Goal: Transaction & Acquisition: Obtain resource

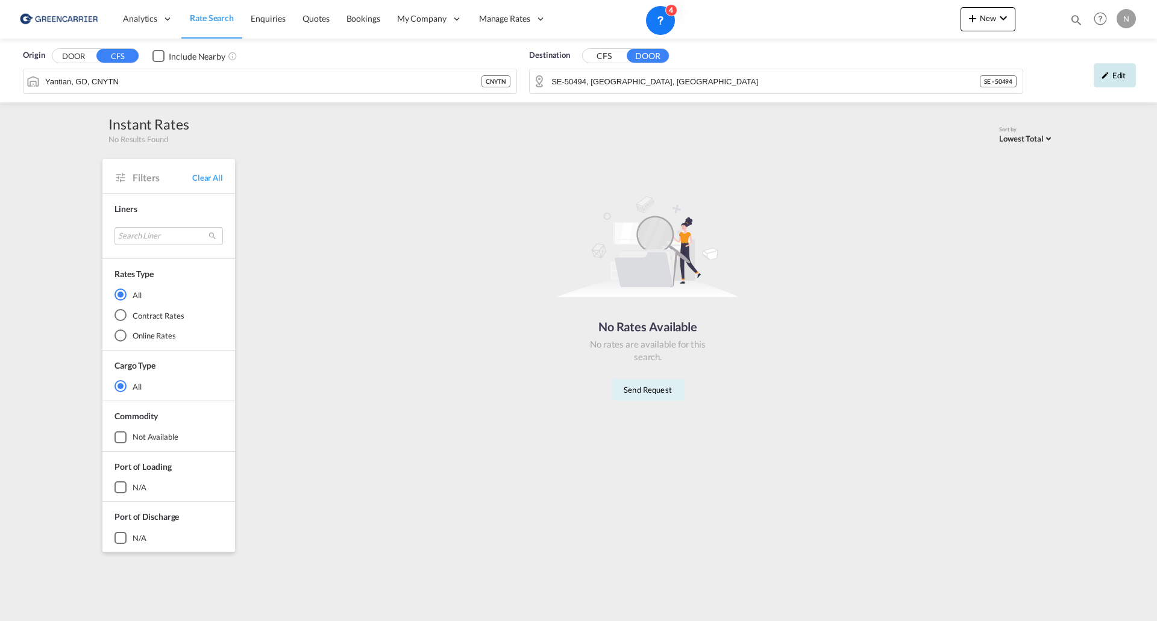
click at [1134, 74] on div "Edit" at bounding box center [1114, 75] width 42 height 24
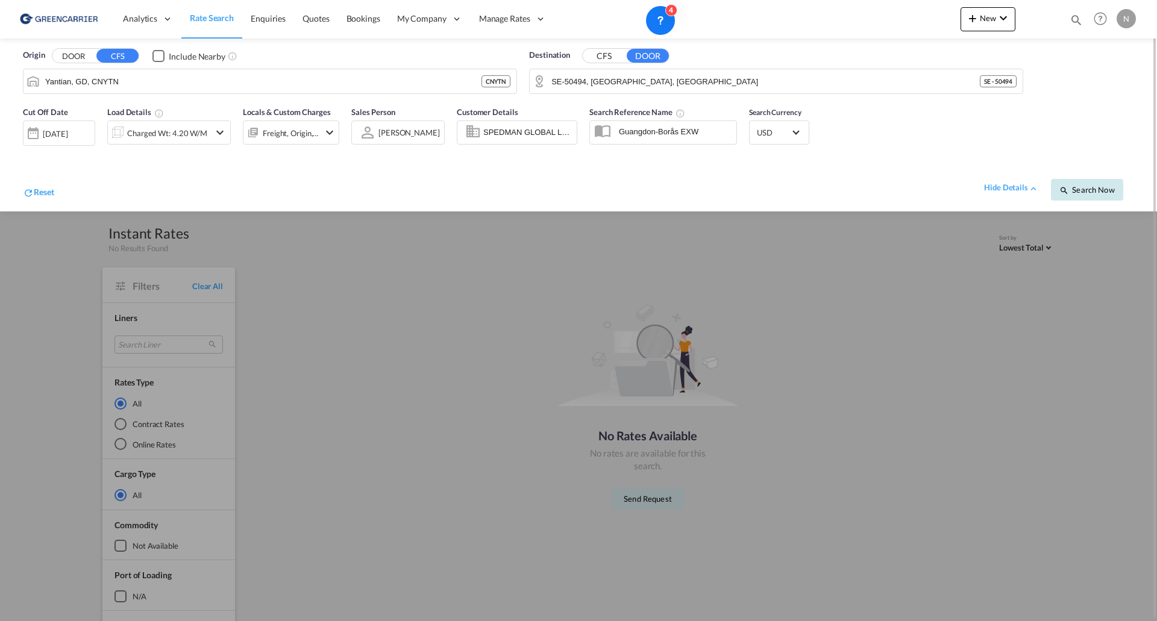
click at [1085, 187] on span "Search Now" at bounding box center [1086, 190] width 55 height 10
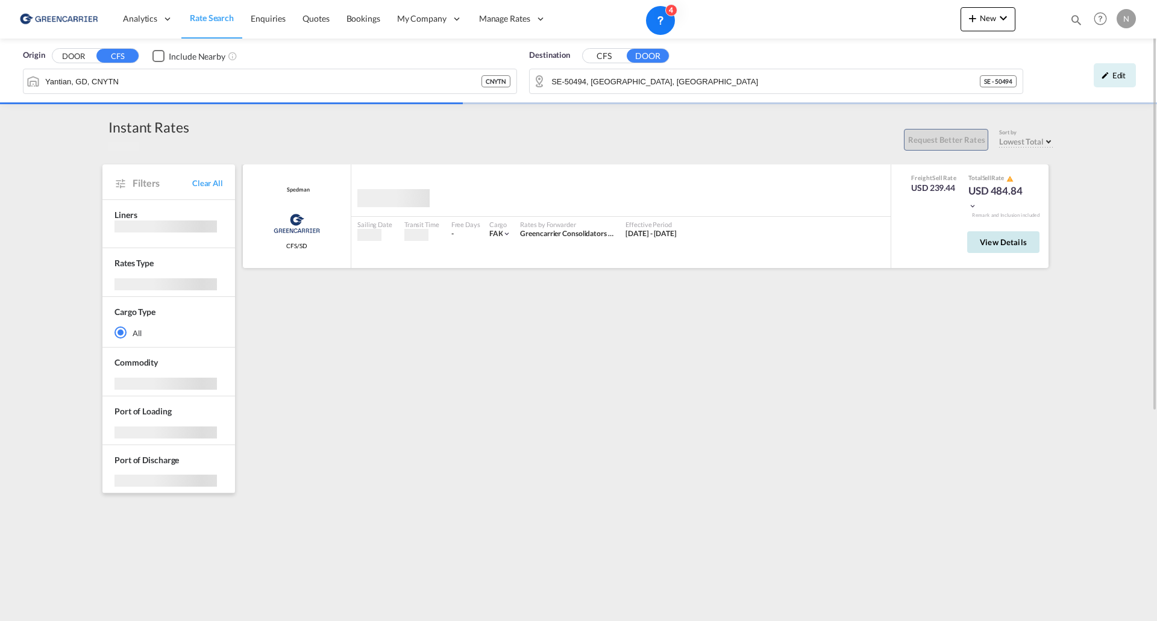
click at [1005, 250] on button "View Details" at bounding box center [1003, 242] width 72 height 22
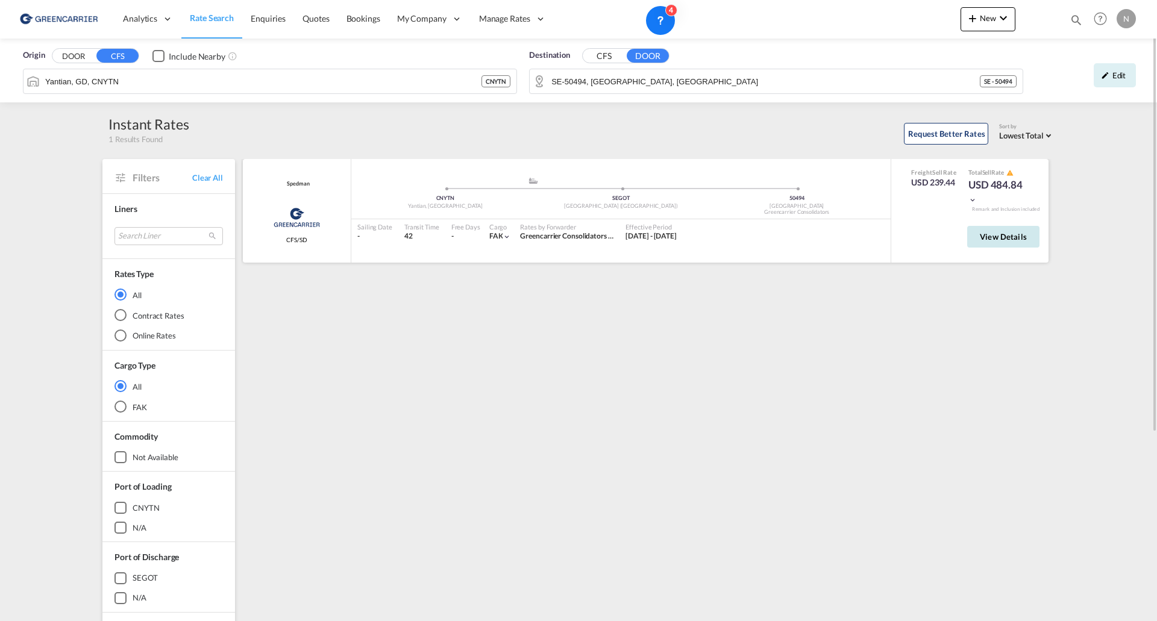
click at [999, 233] on span "View Details" at bounding box center [1003, 237] width 47 height 10
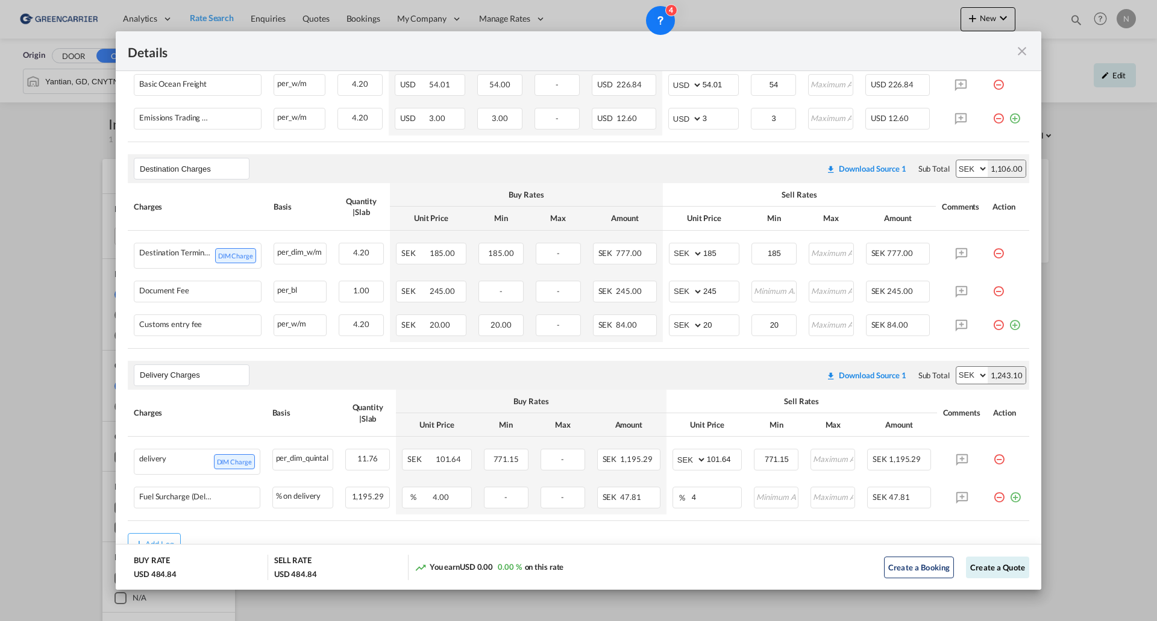
scroll to position [396, 0]
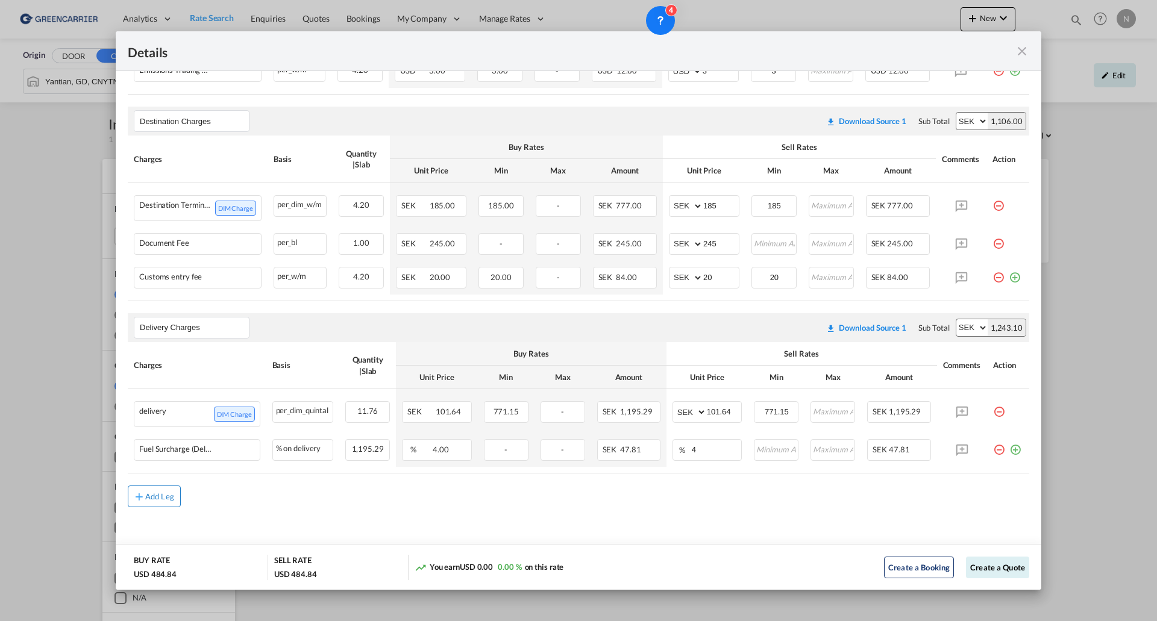
click at [155, 495] on div "Add Leg" at bounding box center [159, 496] width 29 height 7
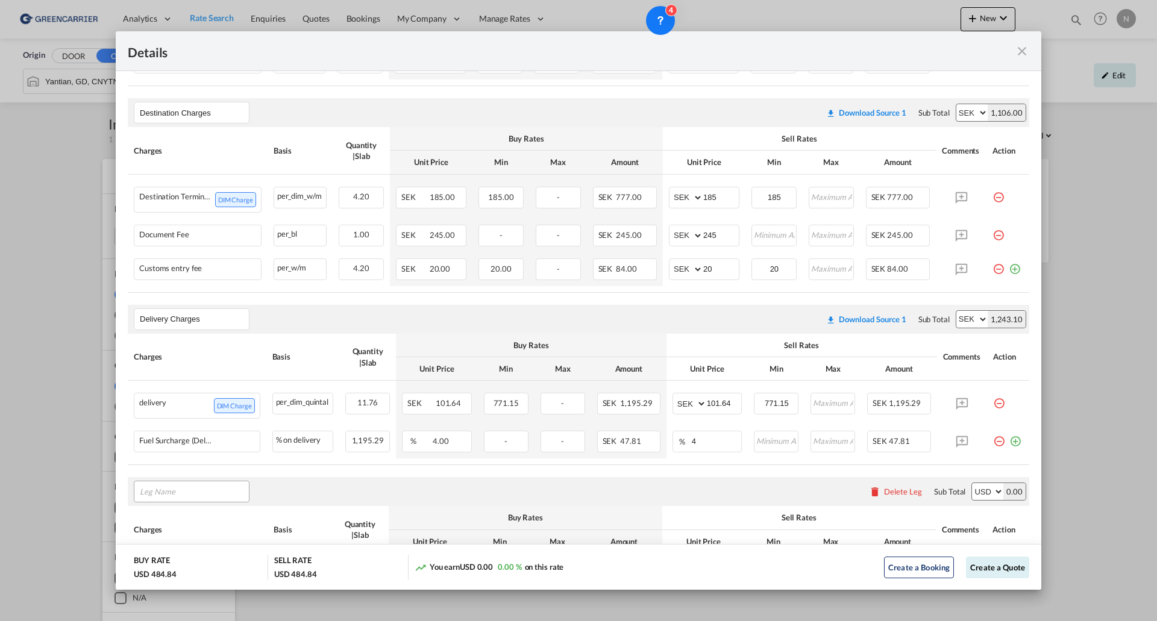
click at [164, 497] on input "Leg Name" at bounding box center [194, 492] width 109 height 18
click at [195, 357] on span "Origin Charges" at bounding box center [176, 361] width 56 height 10
type input "Origin Charges"
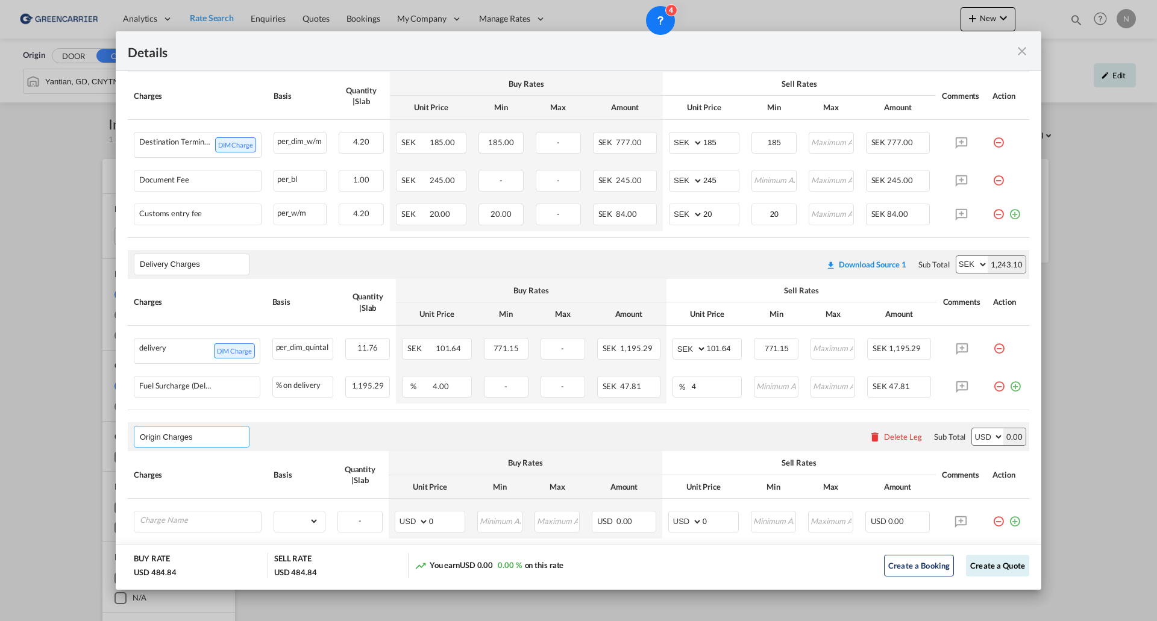
scroll to position [517, 0]
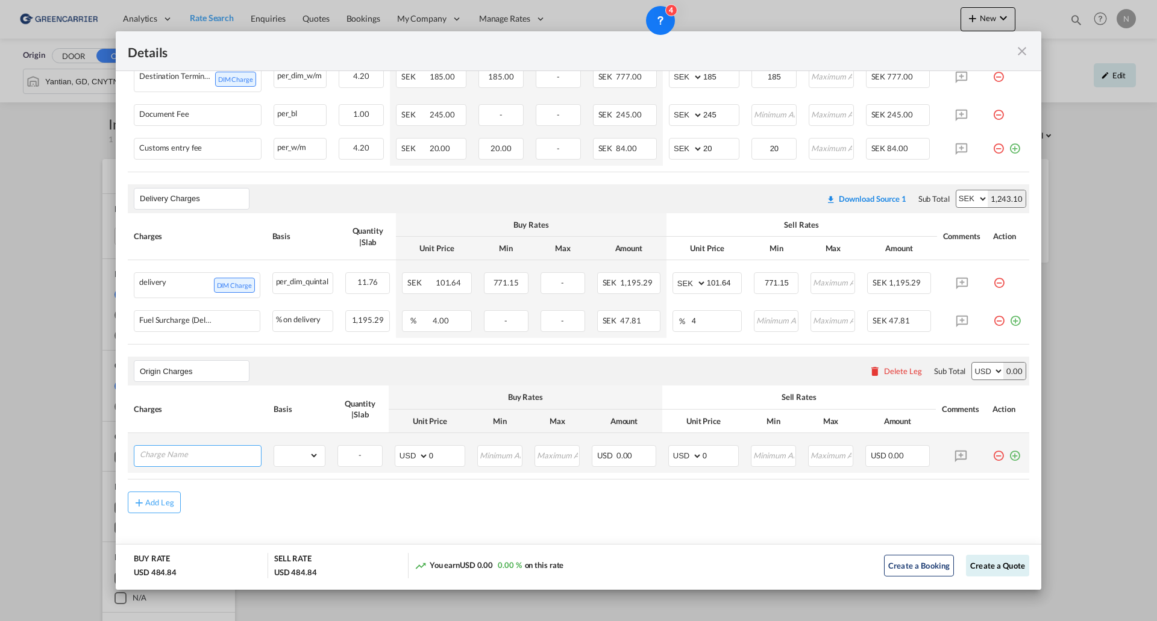
click at [195, 464] on input "Charge Name" at bounding box center [200, 455] width 121 height 18
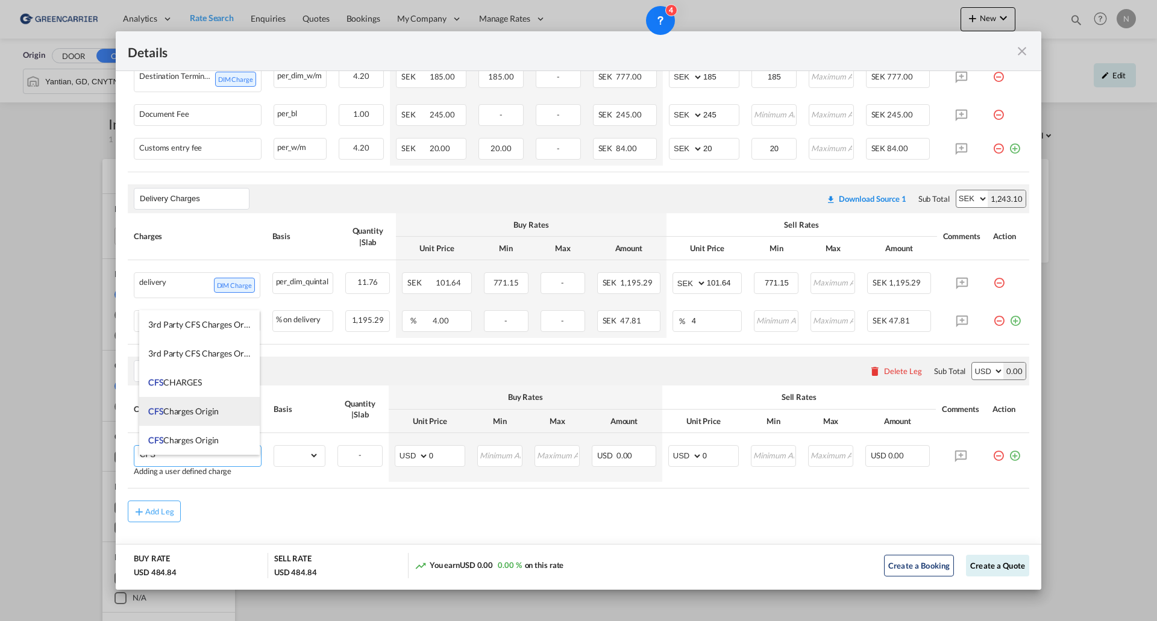
click at [186, 408] on span "CFS Charges Origin" at bounding box center [183, 411] width 70 height 10
type input "CFS Charges Origin"
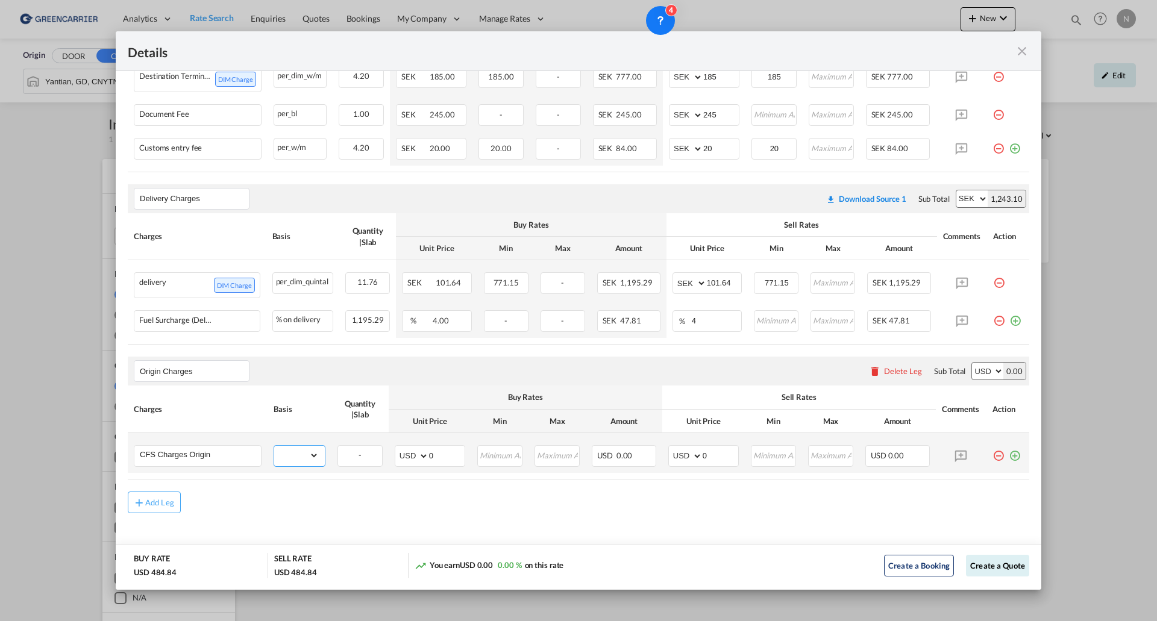
click at [292, 461] on select "gross_weight volumetric_weight per_shipment per_bl per_km per_hawb per_kg flat …" at bounding box center [296, 455] width 45 height 19
select select "per_w/m"
click at [274, 454] on select "gross_weight volumetric_weight per_shipment per_bl per_km per_hawb per_kg flat …" at bounding box center [296, 455] width 45 height 19
type input "18"
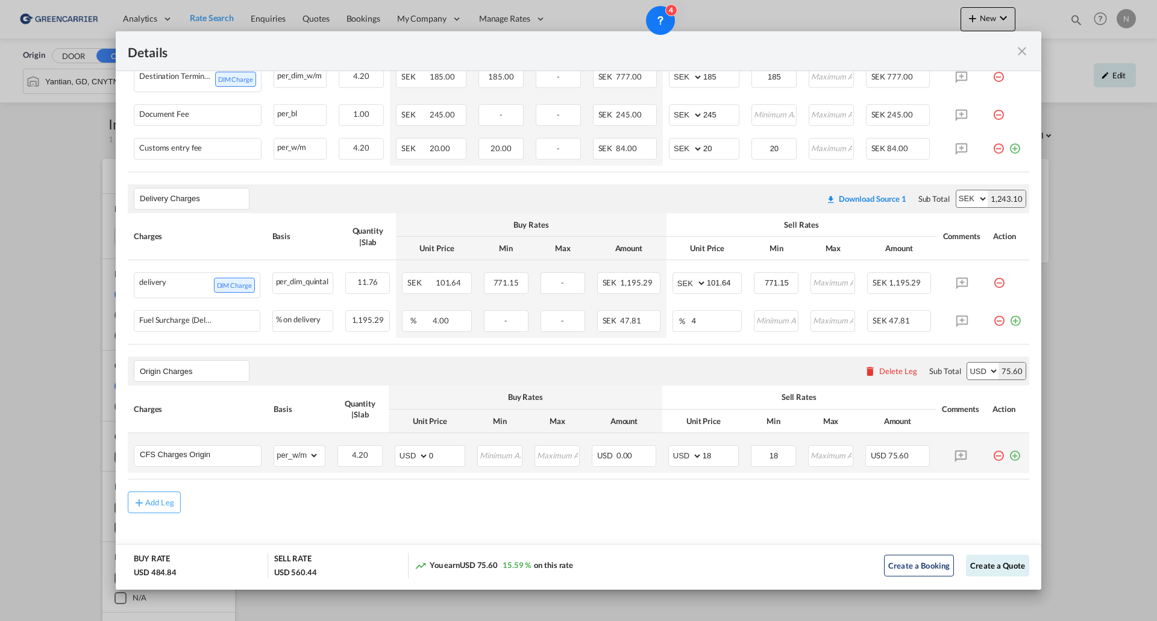
click at [1009, 457] on md-icon "icon-plus-circle-outline green-400-fg" at bounding box center [1014, 451] width 12 height 12
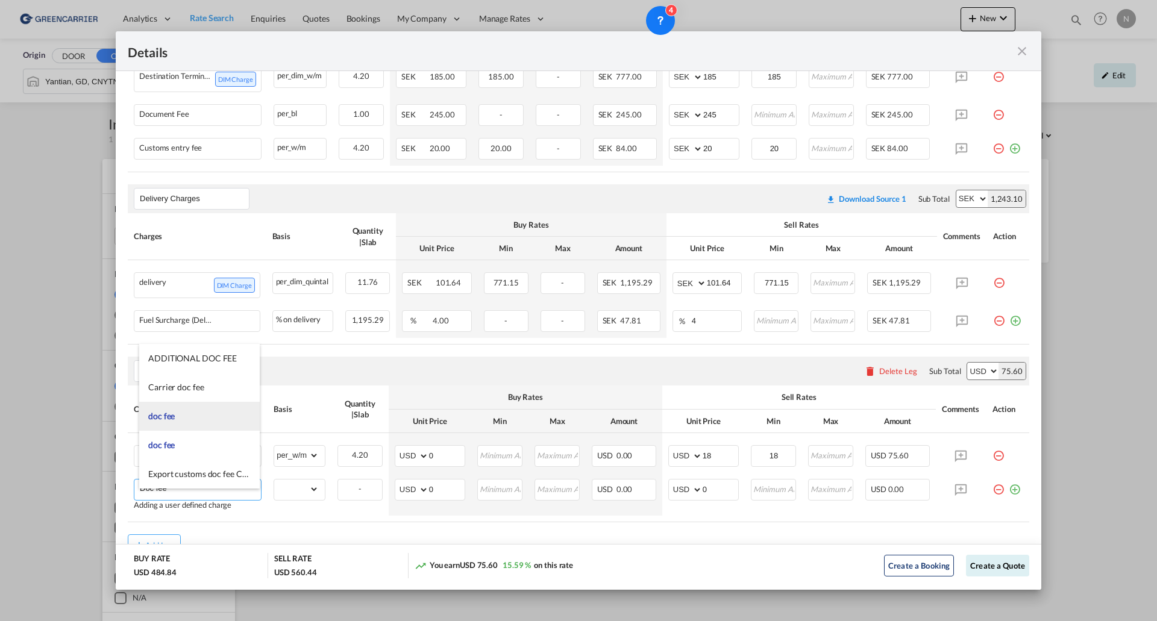
click at [183, 412] on li "doc fee" at bounding box center [199, 416] width 120 height 29
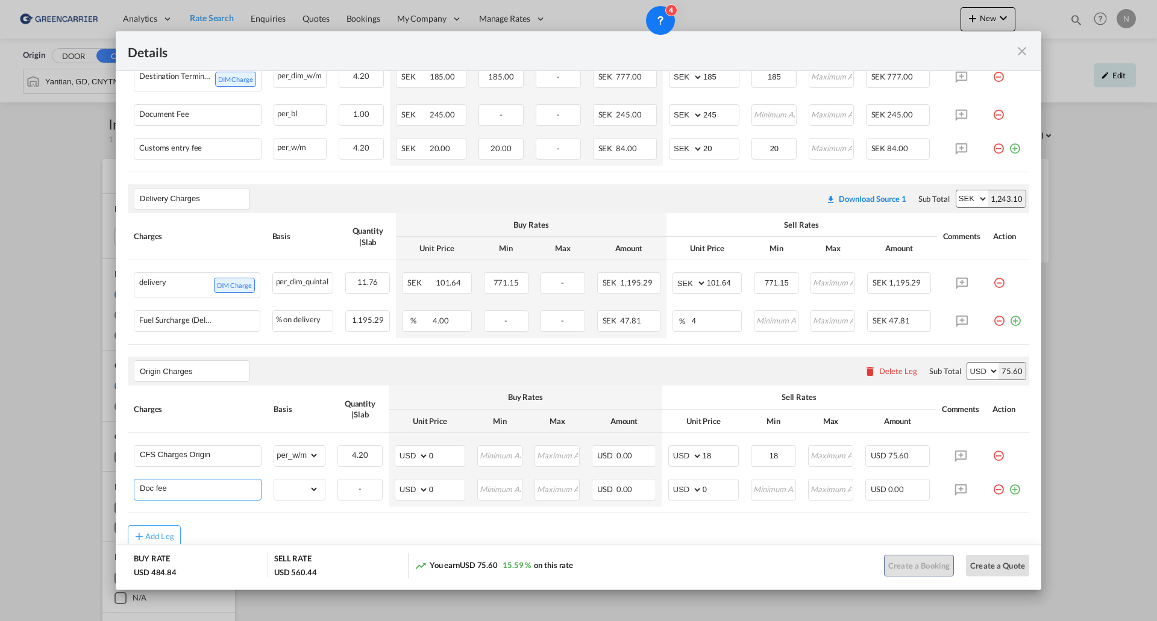
type input "doc fee"
click at [293, 496] on select "gross_weight volumetric_weight per_shipment per_bl per_km per_hawb per_kg flat …" at bounding box center [296, 489] width 45 height 19
select select "per_hbl"
click at [274, 488] on select "gross_weight volumetric_weight per_shipment per_bl per_km per_hawb per_kg flat …" at bounding box center [296, 489] width 45 height 19
drag, startPoint x: 715, startPoint y: 495, endPoint x: 664, endPoint y: 486, distance: 52.0
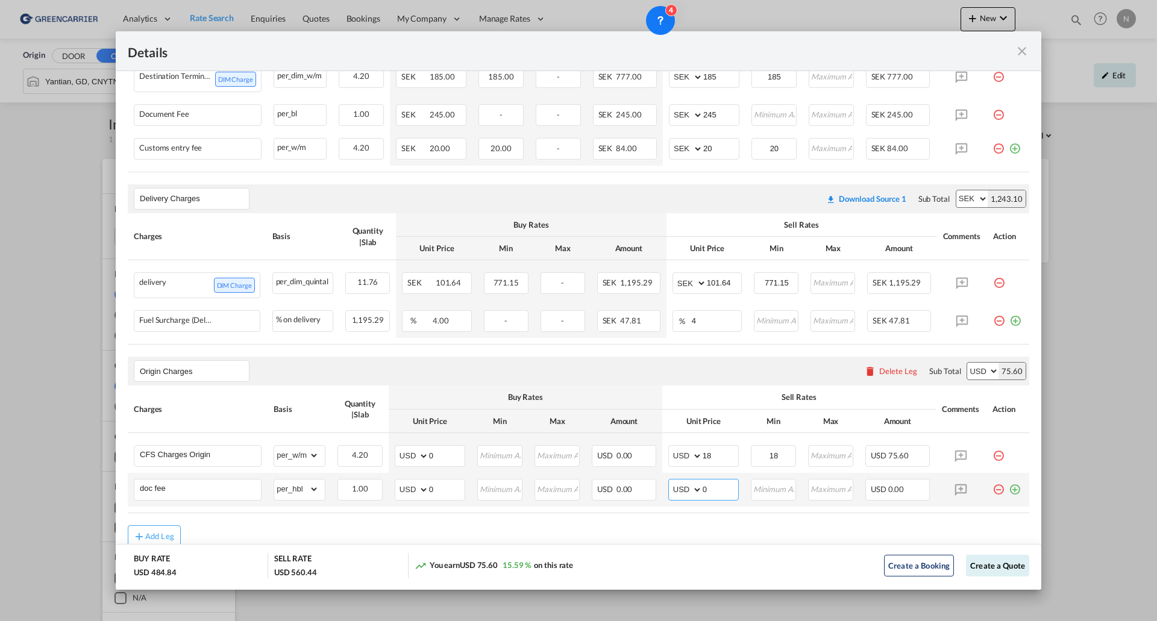
click at [664, 486] on td "AED AFN ALL AMD ANG AOA ARS AUD AWG AZN BAM BBD BDT BGN BHD BIF BMD BND [PERSON…" at bounding box center [703, 490] width 83 height 34
type input "85"
click at [1008, 491] on md-icon "icon-plus-circle-outline green-400-fg" at bounding box center [1014, 485] width 12 height 12
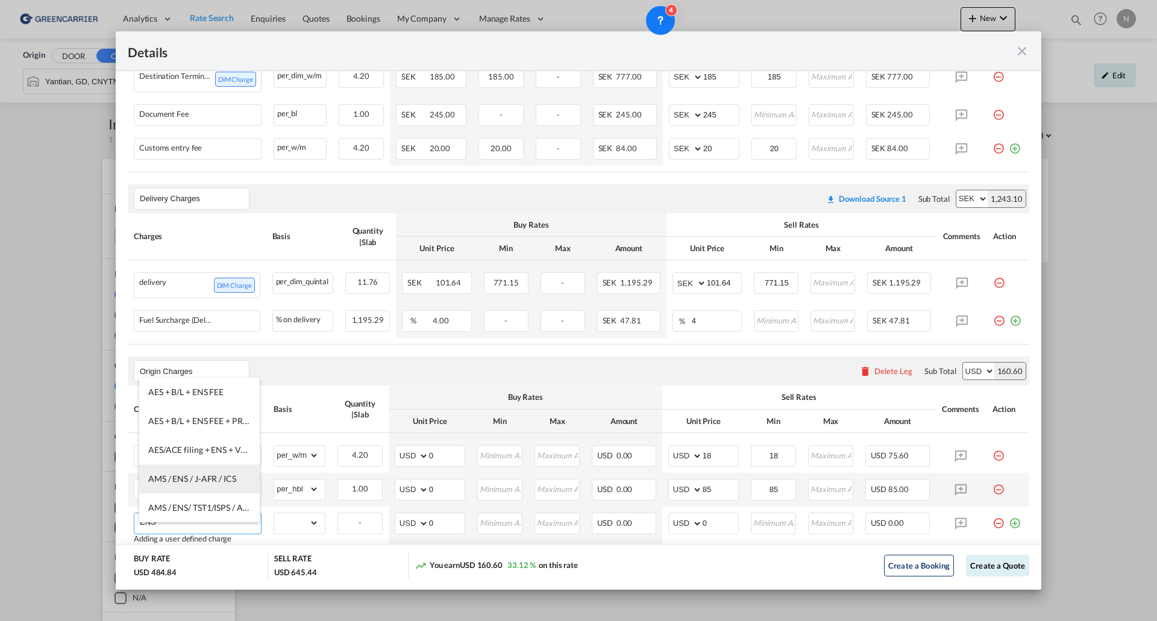
click at [215, 481] on span "AMS / ENS / J-AFR / ICS" at bounding box center [192, 479] width 88 height 10
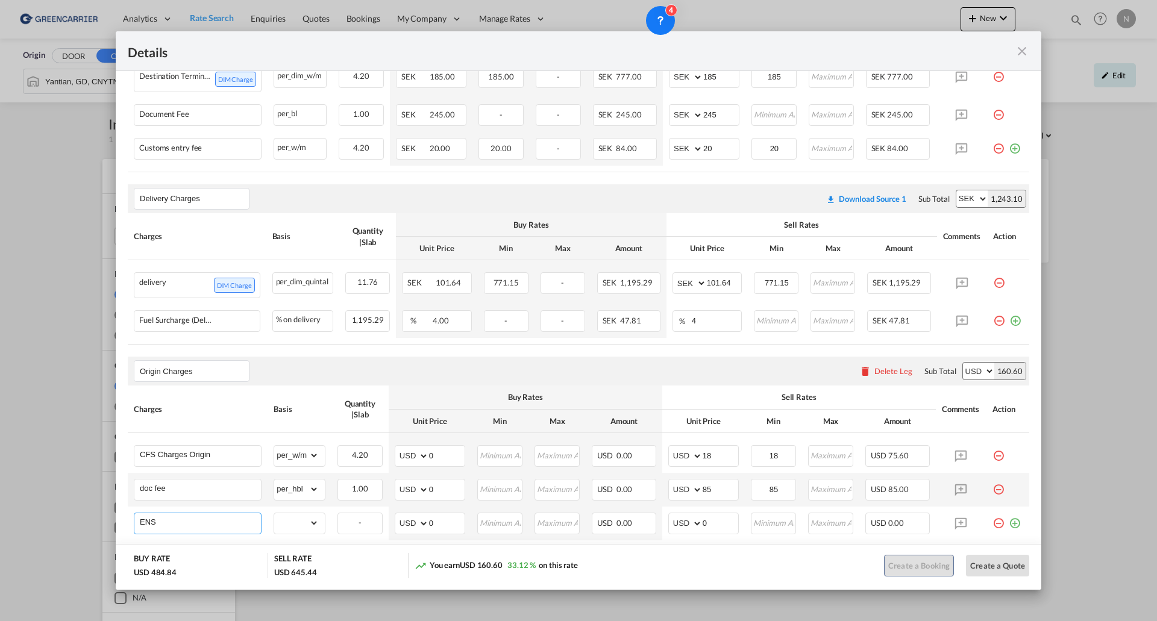
type input "AMS / ENS / J-AFR / ICS"
click at [290, 530] on select "gross_weight volumetric_weight per_shipment per_bl per_km per_hawb per_kg flat …" at bounding box center [296, 522] width 45 height 19
select select "per_shipment"
click at [274, 522] on select "gross_weight volumetric_weight per_shipment per_bl per_km per_hawb per_kg flat …" at bounding box center [296, 522] width 45 height 19
type input "25"
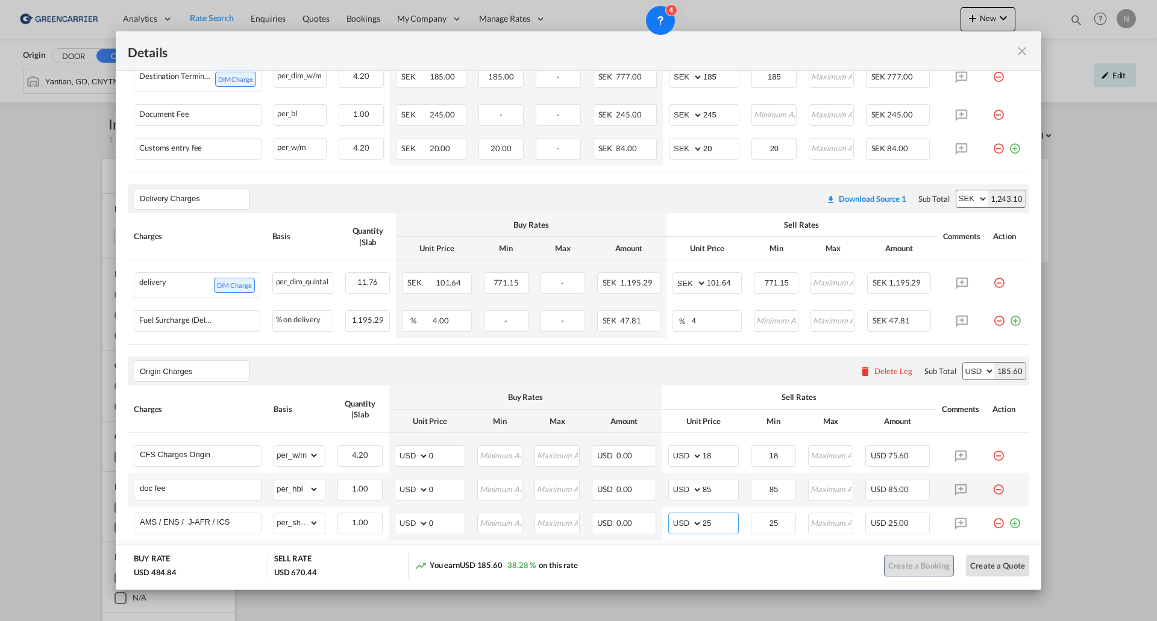
type input "25"
click at [1008, 525] on md-icon "icon-plus-circle-outline green-400-fg" at bounding box center [1014, 519] width 12 height 12
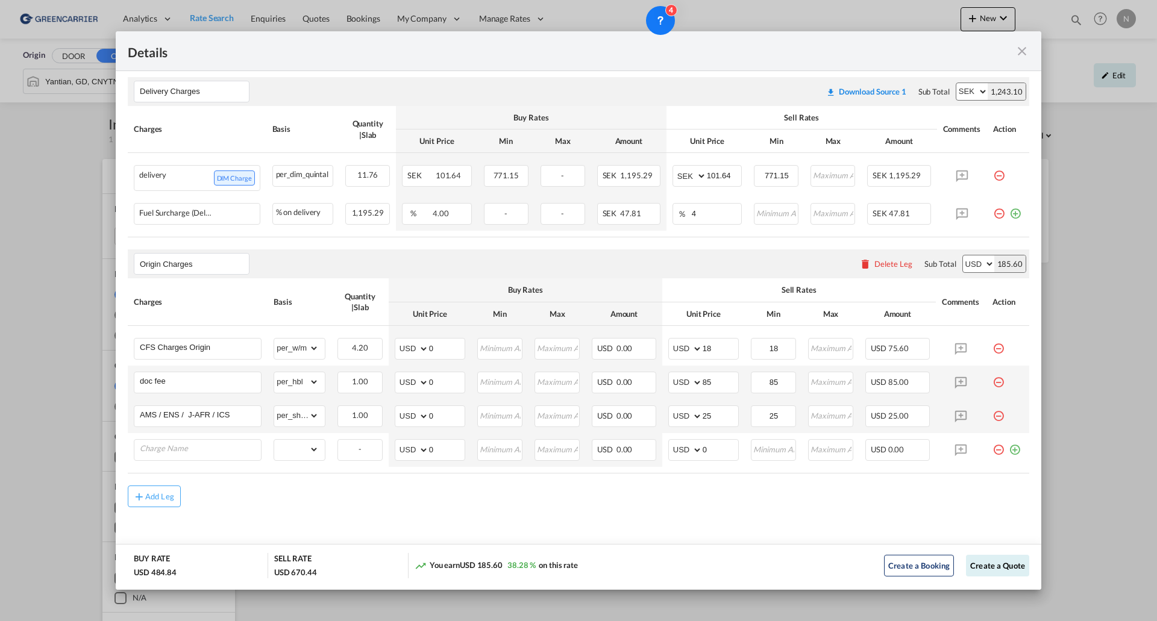
scroll to position [633, 0]
click at [175, 453] on input "Charge Name" at bounding box center [200, 449] width 121 height 18
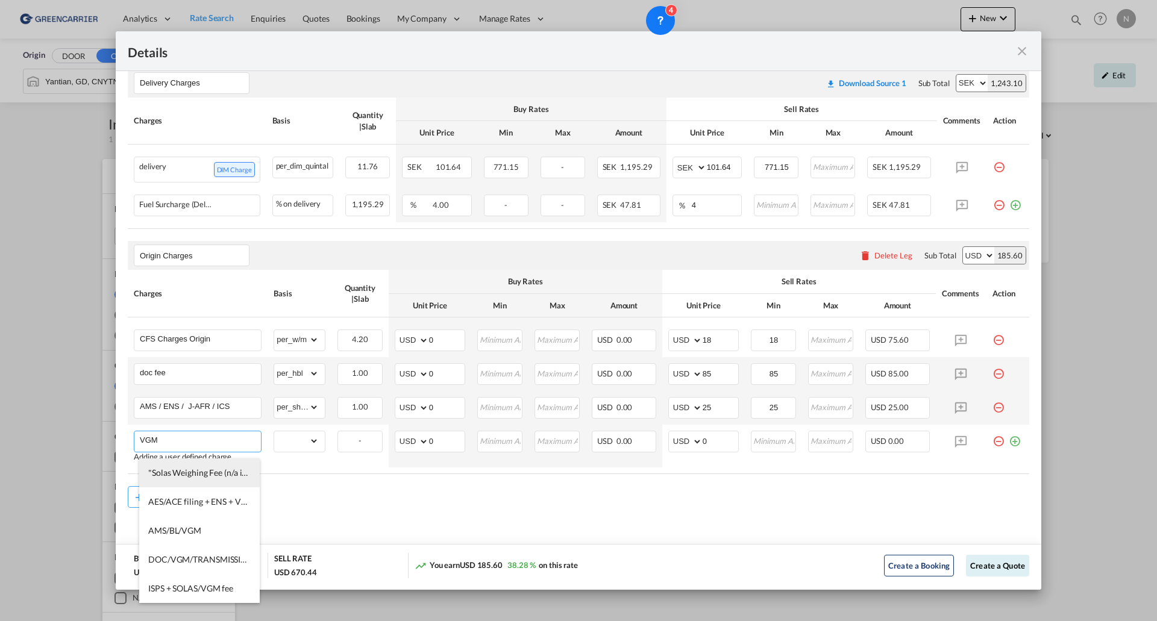
click at [198, 474] on span ""Solas Weighing Fee (n/a if shipper provides VGM declaration)" at bounding box center [262, 472] width 228 height 10
type input ""Solas Weighing Fee (n/a if shipper provides VGM declaration)"
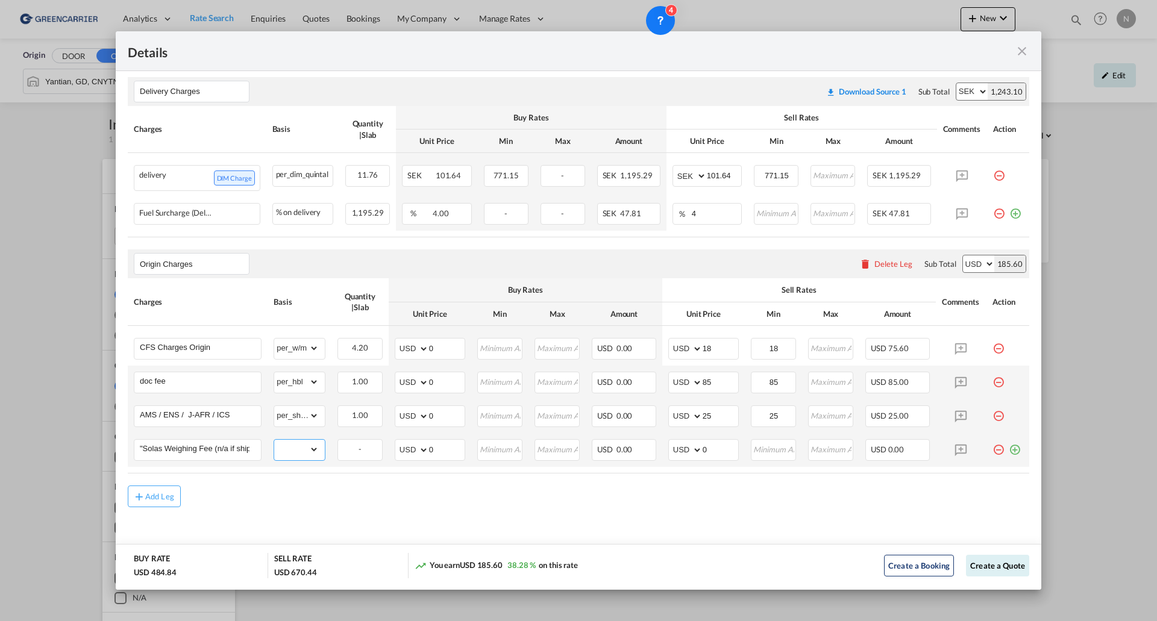
click at [294, 451] on select "gross_weight volumetric_weight per_shipment per_bl per_km per_hawb per_kg flat …" at bounding box center [296, 449] width 45 height 19
select select "per_shipment"
click at [274, 440] on select "gross_weight volumetric_weight per_shipment per_bl per_km per_hawb per_kg flat …" at bounding box center [296, 449] width 45 height 19
type input "15"
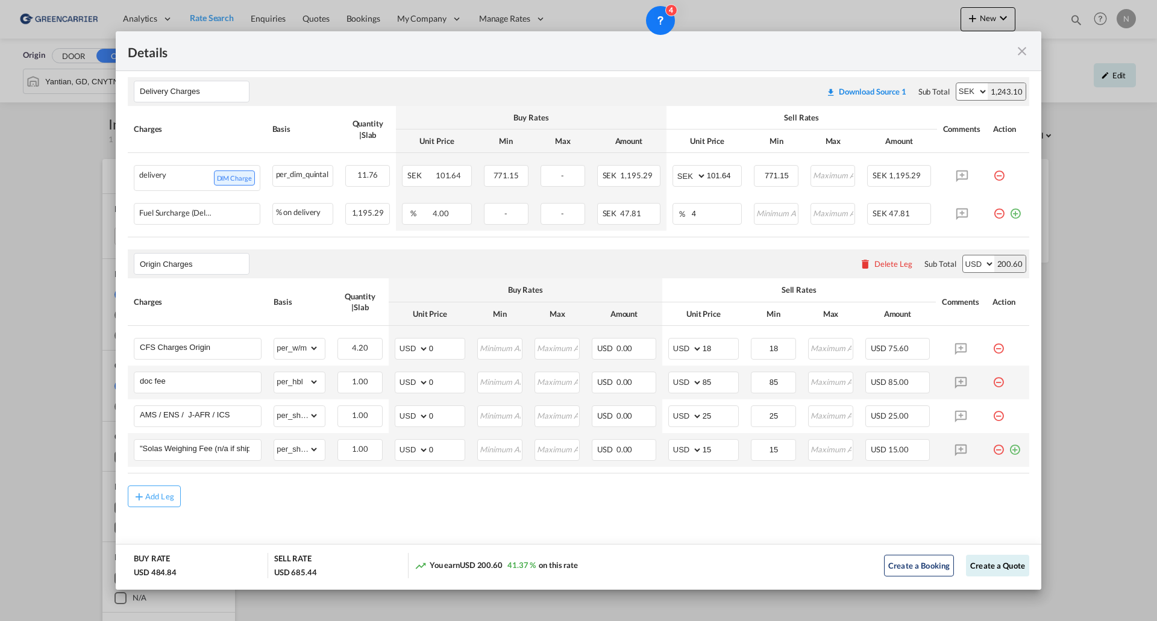
click at [1010, 451] on md-icon "icon-plus-circle-outline green-400-fg" at bounding box center [1014, 445] width 12 height 12
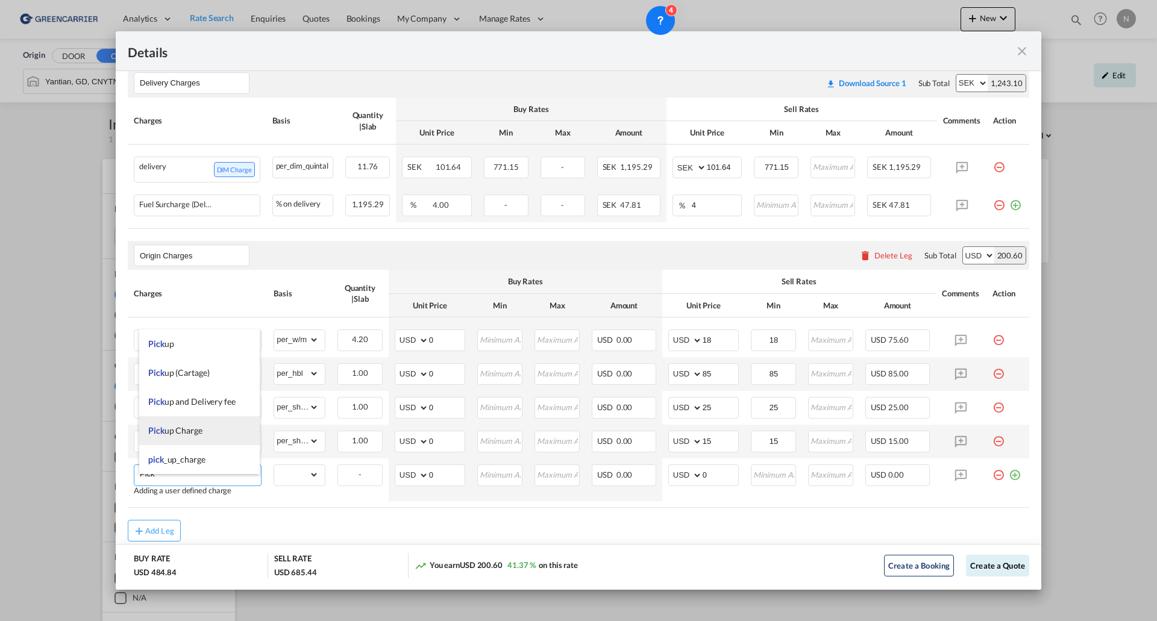
click at [188, 431] on span "Pick up Charge" at bounding box center [175, 430] width 54 height 10
type input "Pickup Charge"
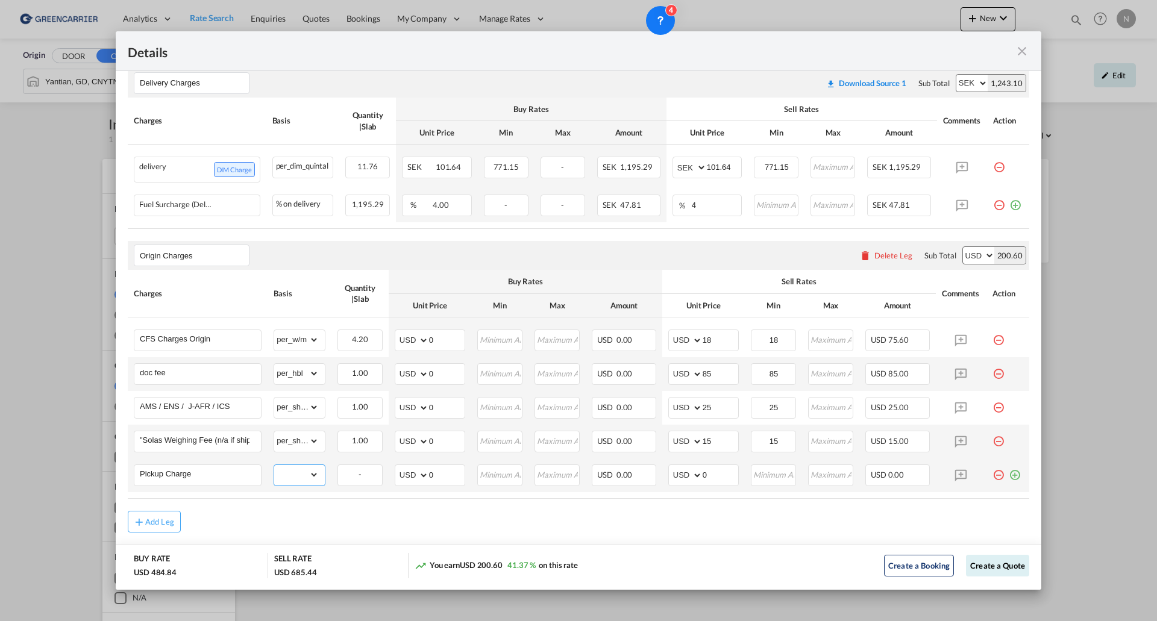
click at [279, 481] on select "gross_weight volumetric_weight per_shipment per_bl per_km per_hawb per_kg flat …" at bounding box center [296, 474] width 45 height 19
select select "per_shipment"
click at [274, 474] on select "gross_weight volumetric_weight per_shipment per_bl per_km per_hawb per_kg flat …" at bounding box center [296, 474] width 45 height 19
type input "105"
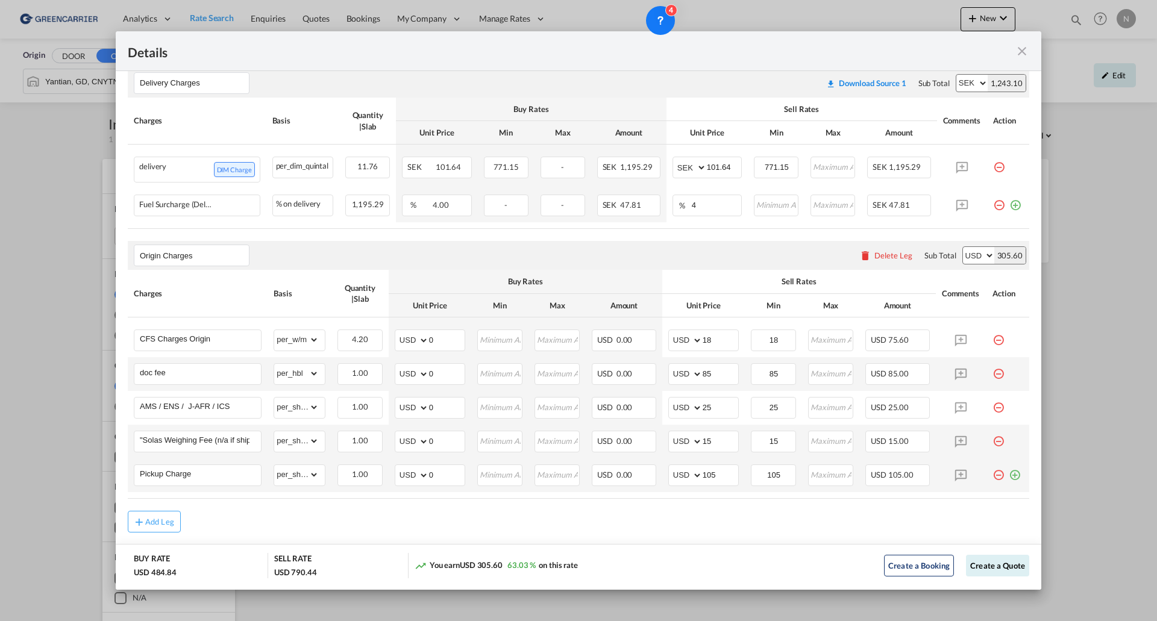
click at [1008, 477] on md-icon "icon-plus-circle-outline green-400-fg" at bounding box center [1014, 470] width 12 height 12
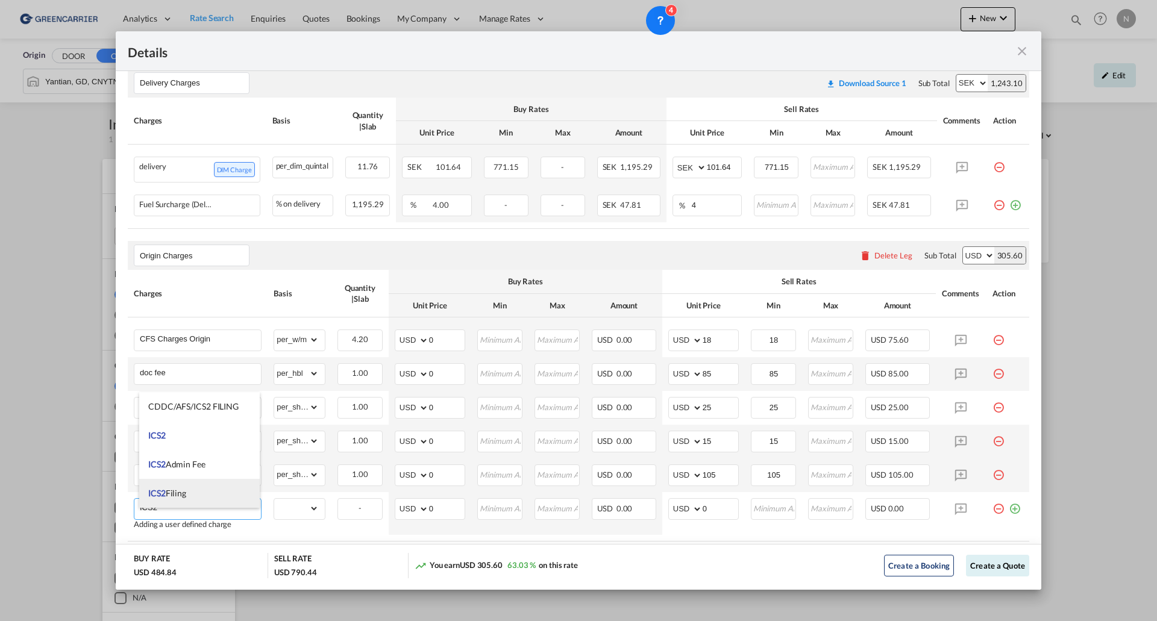
click at [185, 489] on span "ICS2 Filing" at bounding box center [167, 493] width 38 height 10
type input "ICS2 Filing"
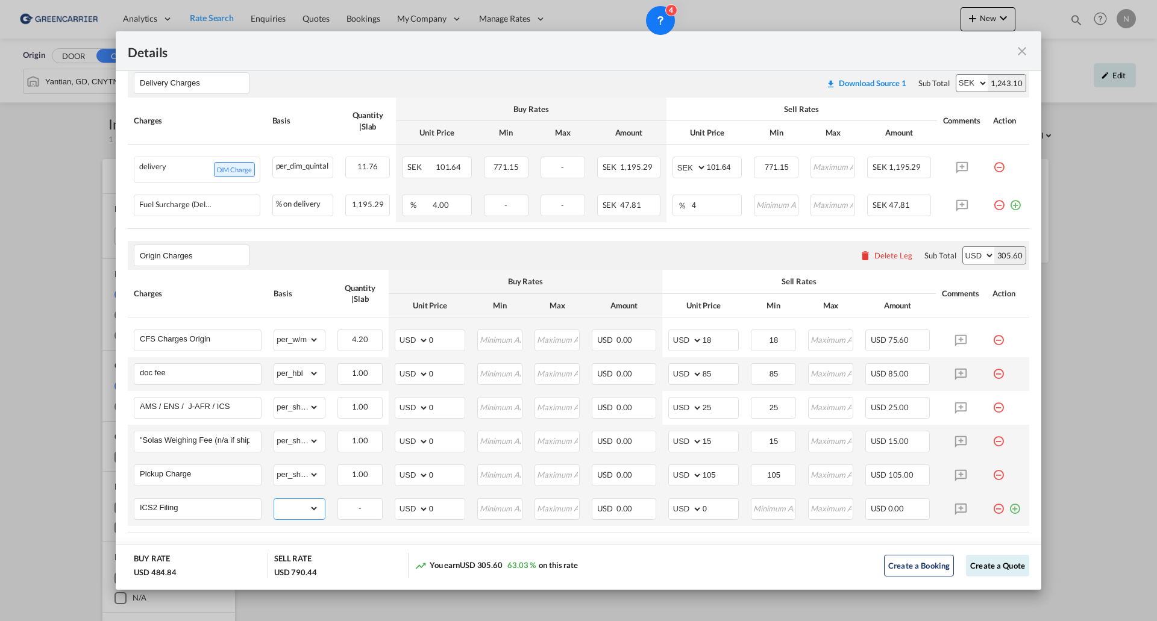
click at [295, 518] on select "gross_weight volumetric_weight per_shipment per_bl per_km per_hawb per_kg flat …" at bounding box center [296, 508] width 45 height 19
select select "per_hbl"
click at [274, 507] on select "gross_weight volumetric_weight per_shipment per_bl per_km per_hawb per_kg flat …" at bounding box center [296, 508] width 45 height 19
type input "25"
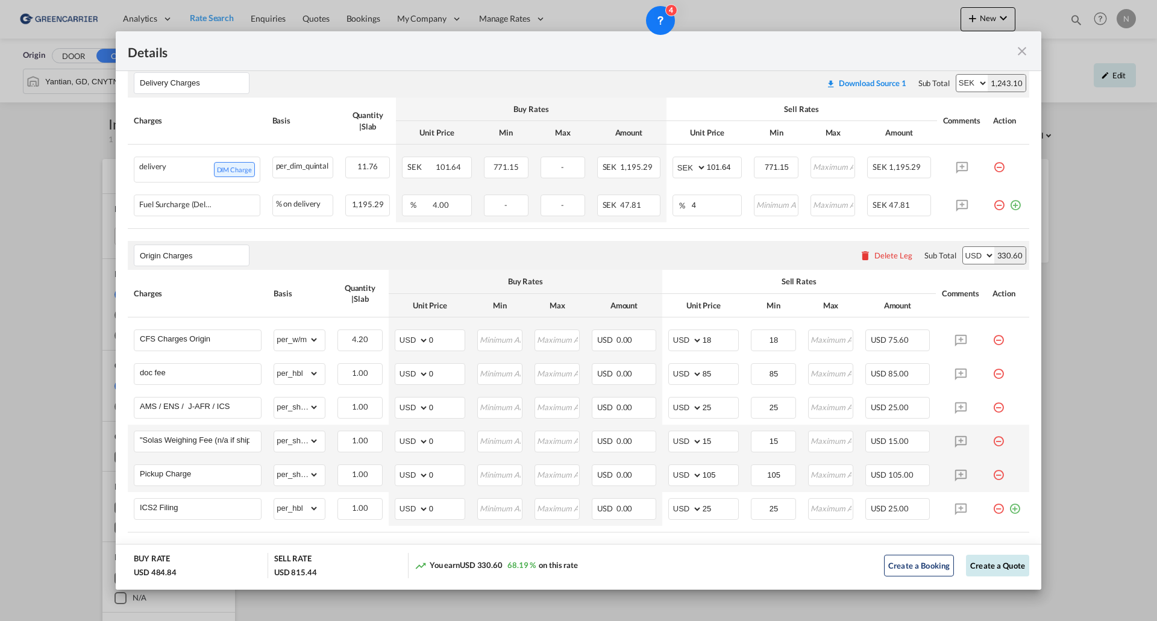
click at [1005, 566] on button "Create a Quote" at bounding box center [997, 566] width 63 height 22
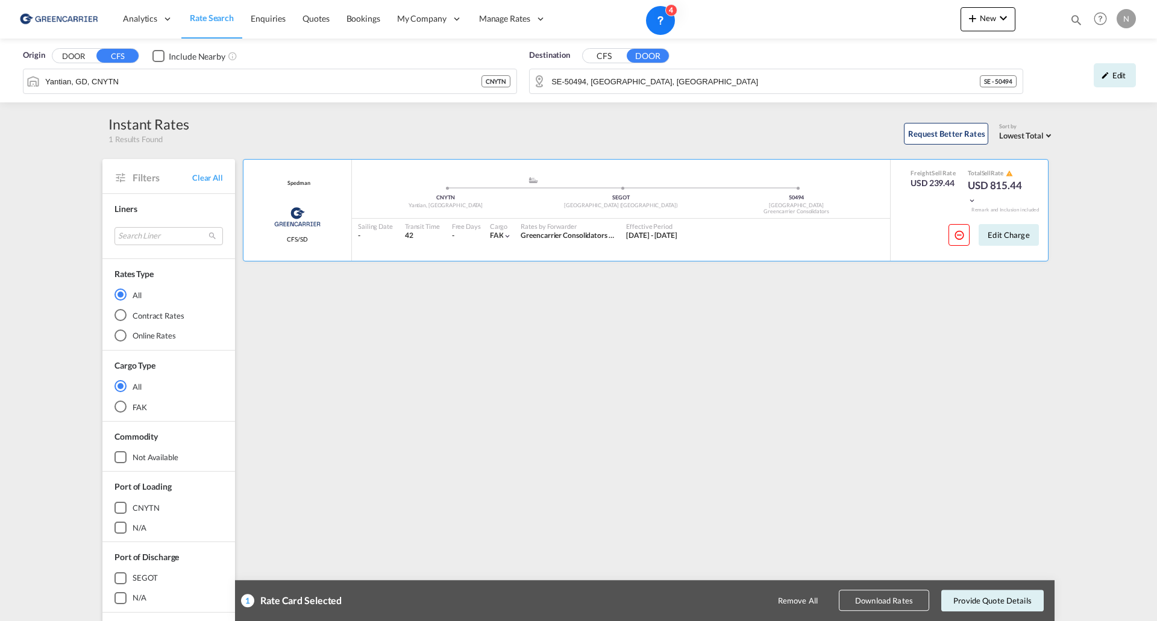
scroll to position [0, 0]
click at [957, 599] on button "Provide Quote Details" at bounding box center [992, 601] width 102 height 22
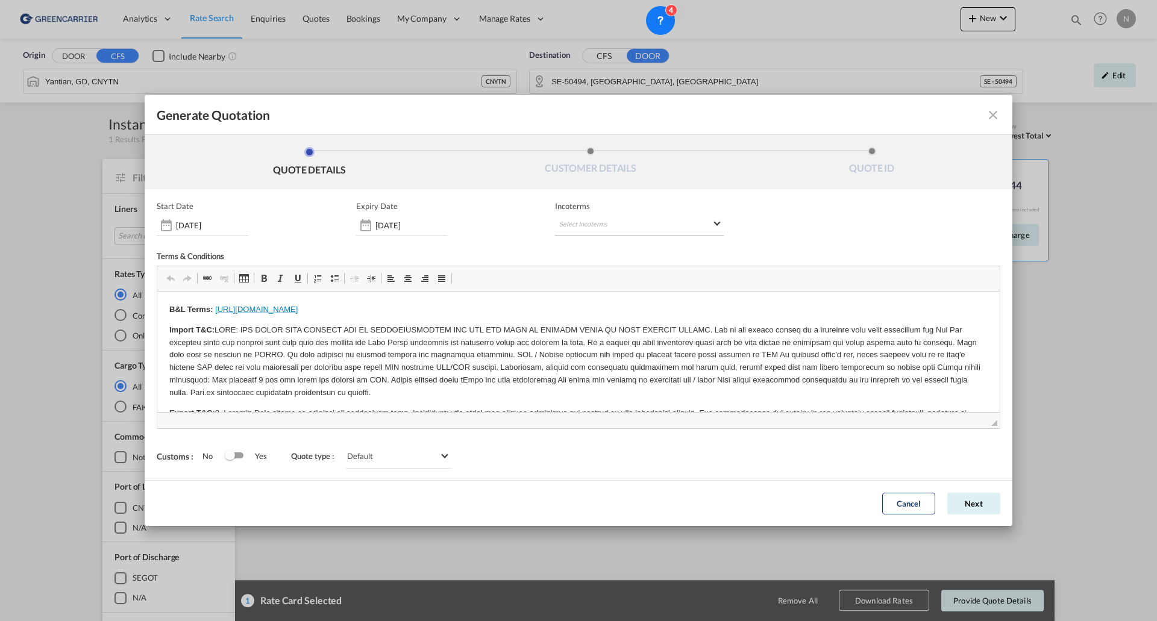
click at [640, 222] on md-select "Select Incoterms CPT - export Carrier Paid to EXW - import Ex Works CFR - impor…" at bounding box center [639, 225] width 169 height 22
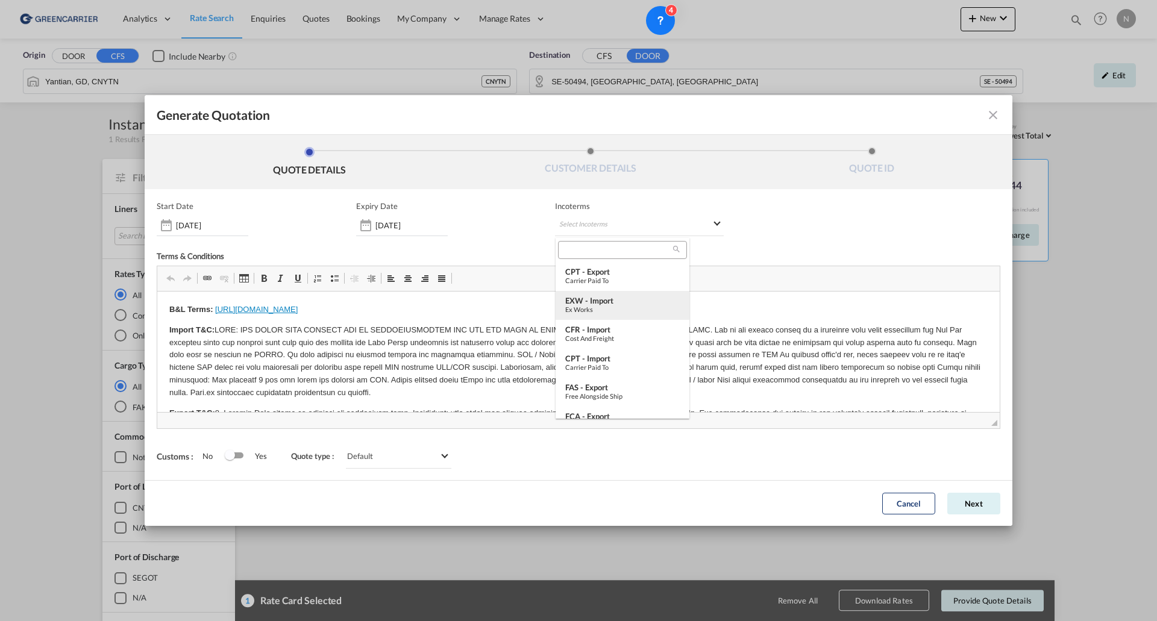
click at [611, 302] on div "EXW - import" at bounding box center [622, 301] width 114 height 10
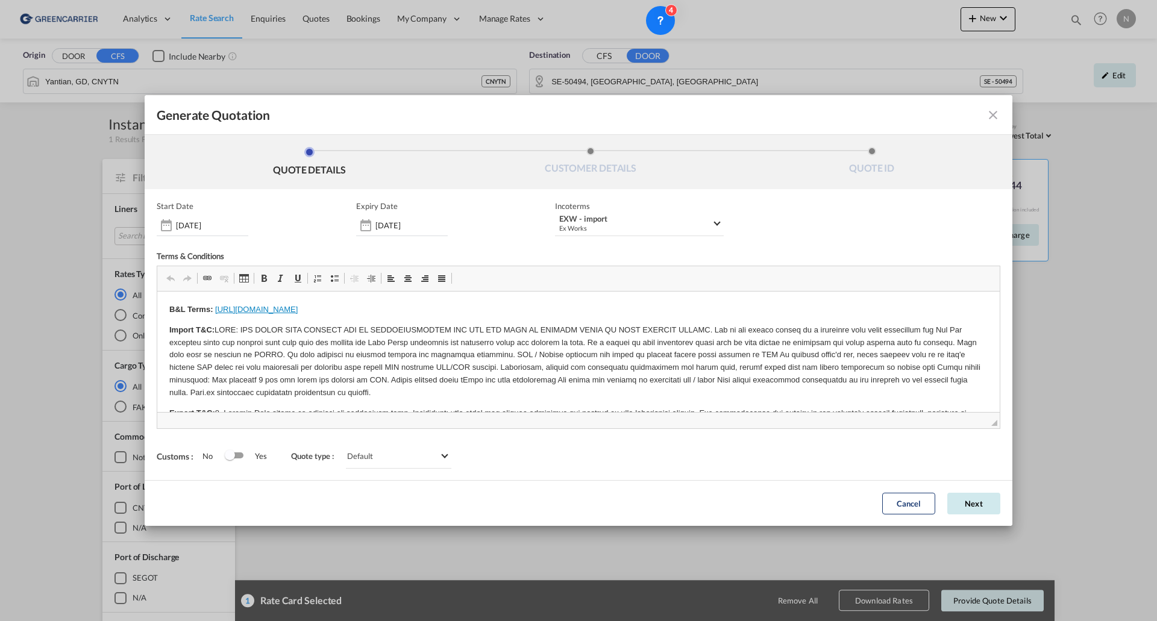
click at [975, 505] on button "Next" at bounding box center [973, 504] width 53 height 22
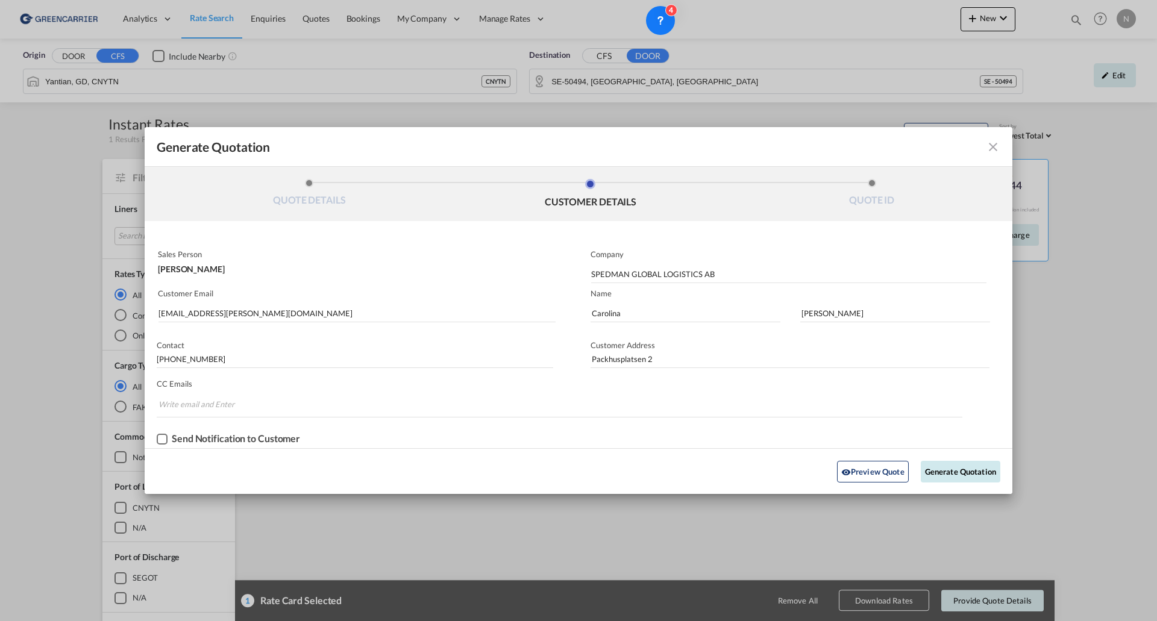
click at [966, 470] on button "Generate Quotation" at bounding box center [961, 472] width 80 height 22
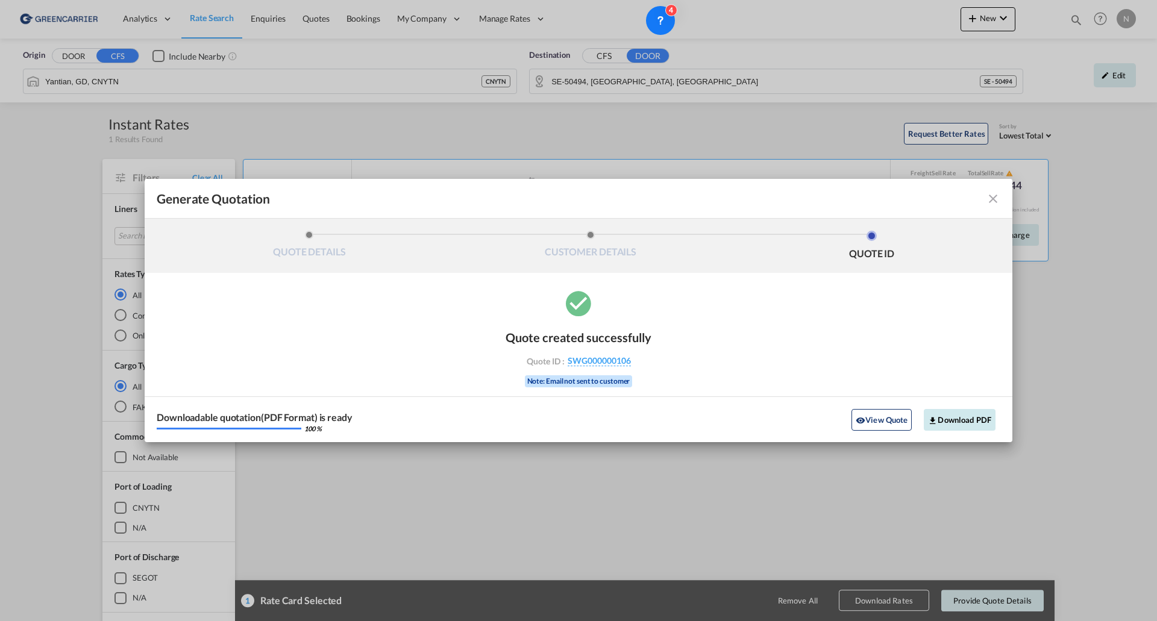
click at [949, 419] on button "Download PDF" at bounding box center [960, 420] width 72 height 22
click at [993, 199] on md-icon "icon-close fg-AAA8AD cursor m-0" at bounding box center [993, 199] width 14 height 14
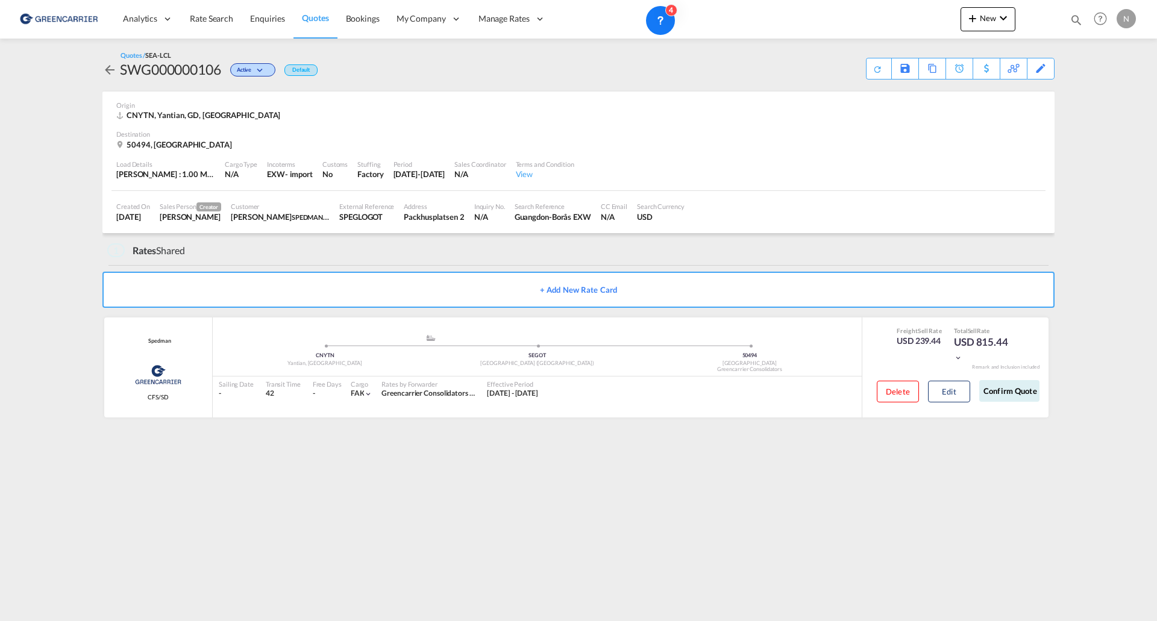
click at [66, 18] on img at bounding box center [58, 18] width 81 height 27
click at [210, 16] on span "Rate Search" at bounding box center [211, 18] width 43 height 10
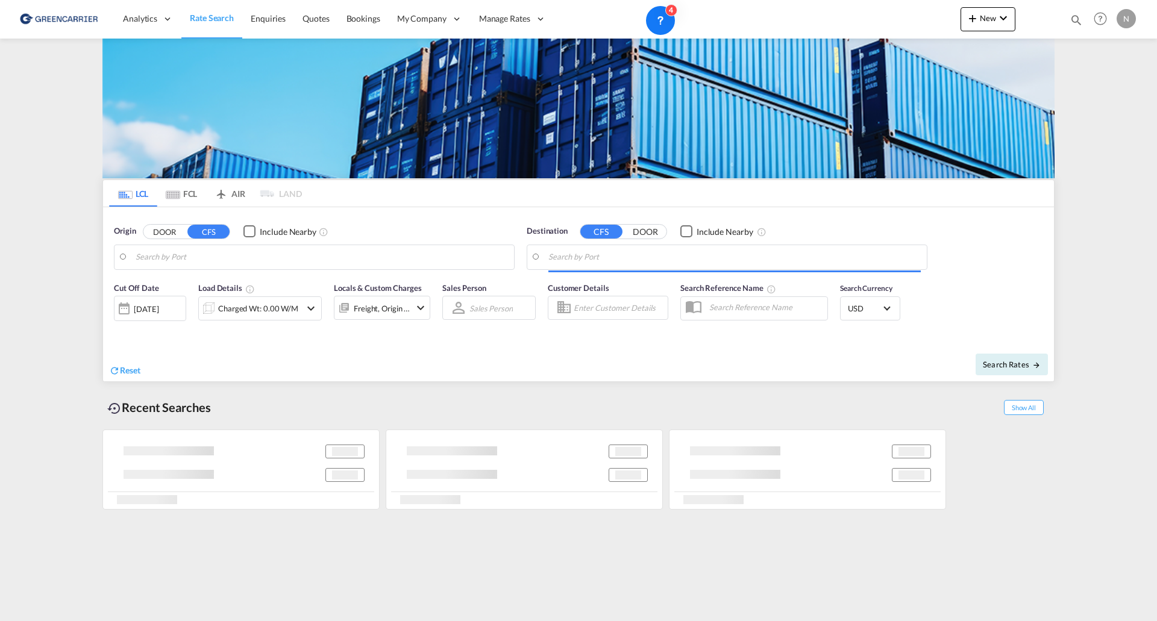
type input "Yantian, GD, CNYTN"
type input "SE-50494, [GEOGRAPHIC_DATA], [GEOGRAPHIC_DATA]"
